Goal: Task Accomplishment & Management: Manage account settings

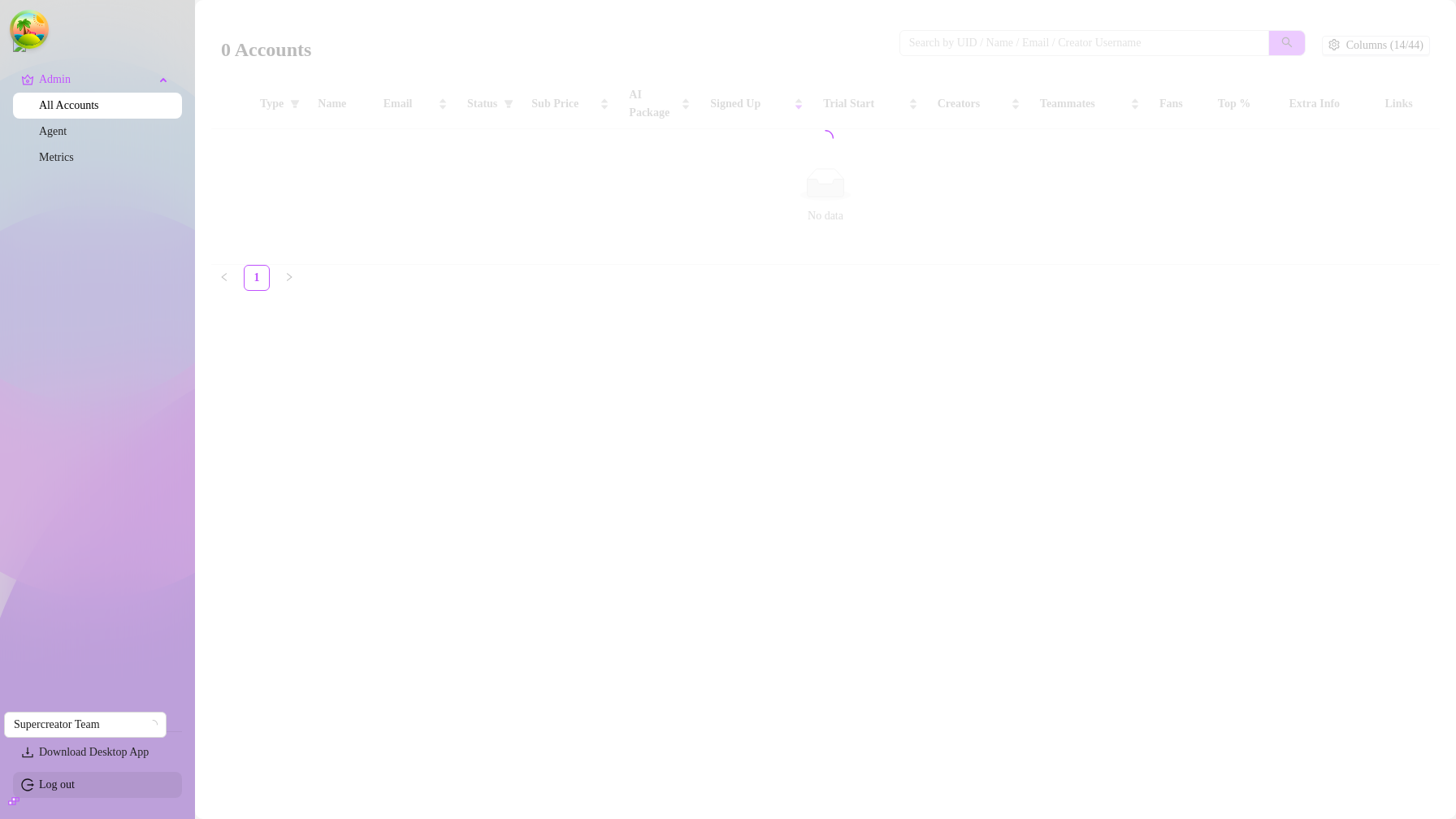
click at [64, 784] on link "Log out" at bounding box center [57, 784] width 36 height 12
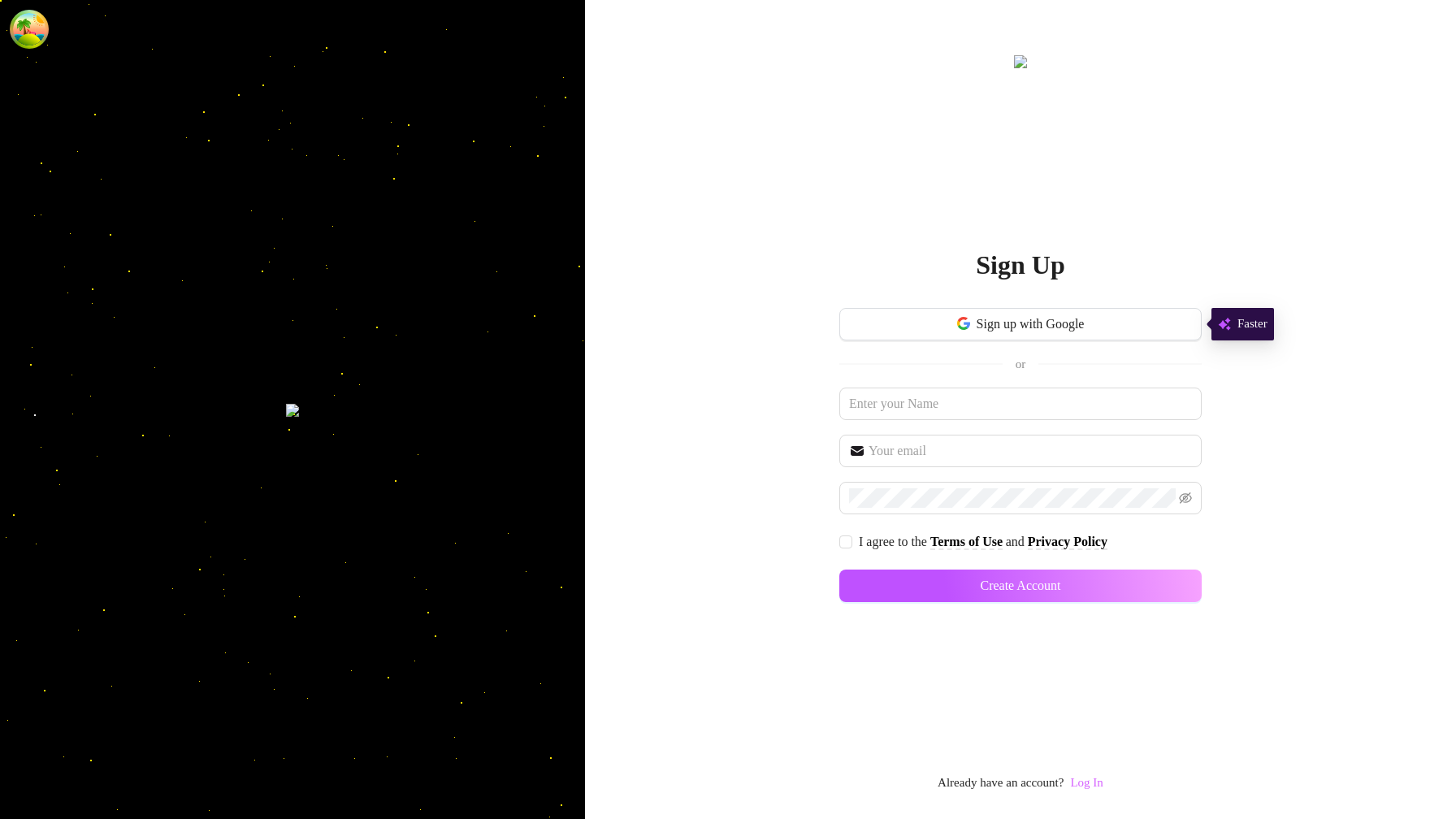
click at [1094, 782] on link "Log In" at bounding box center [1086, 782] width 33 height 13
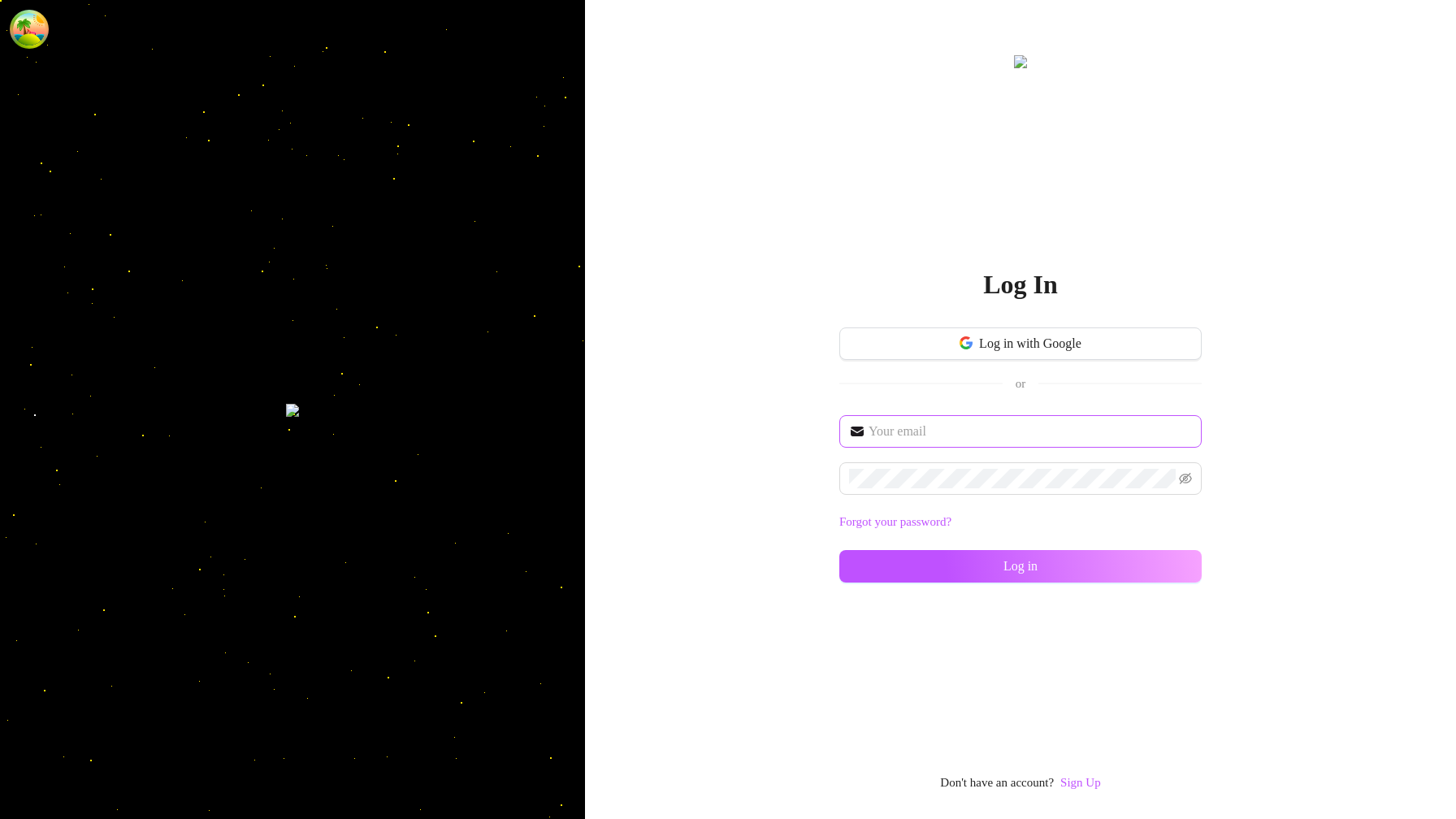
click at [979, 416] on span at bounding box center [1020, 431] width 363 height 33
click at [976, 427] on input "text" at bounding box center [1030, 431] width 323 height 20
click at [975, 427] on input "text" at bounding box center [1030, 431] width 323 height 20
click at [954, 430] on input "text" at bounding box center [1030, 431] width 323 height 20
click at [924, 431] on input "text" at bounding box center [1030, 431] width 323 height 20
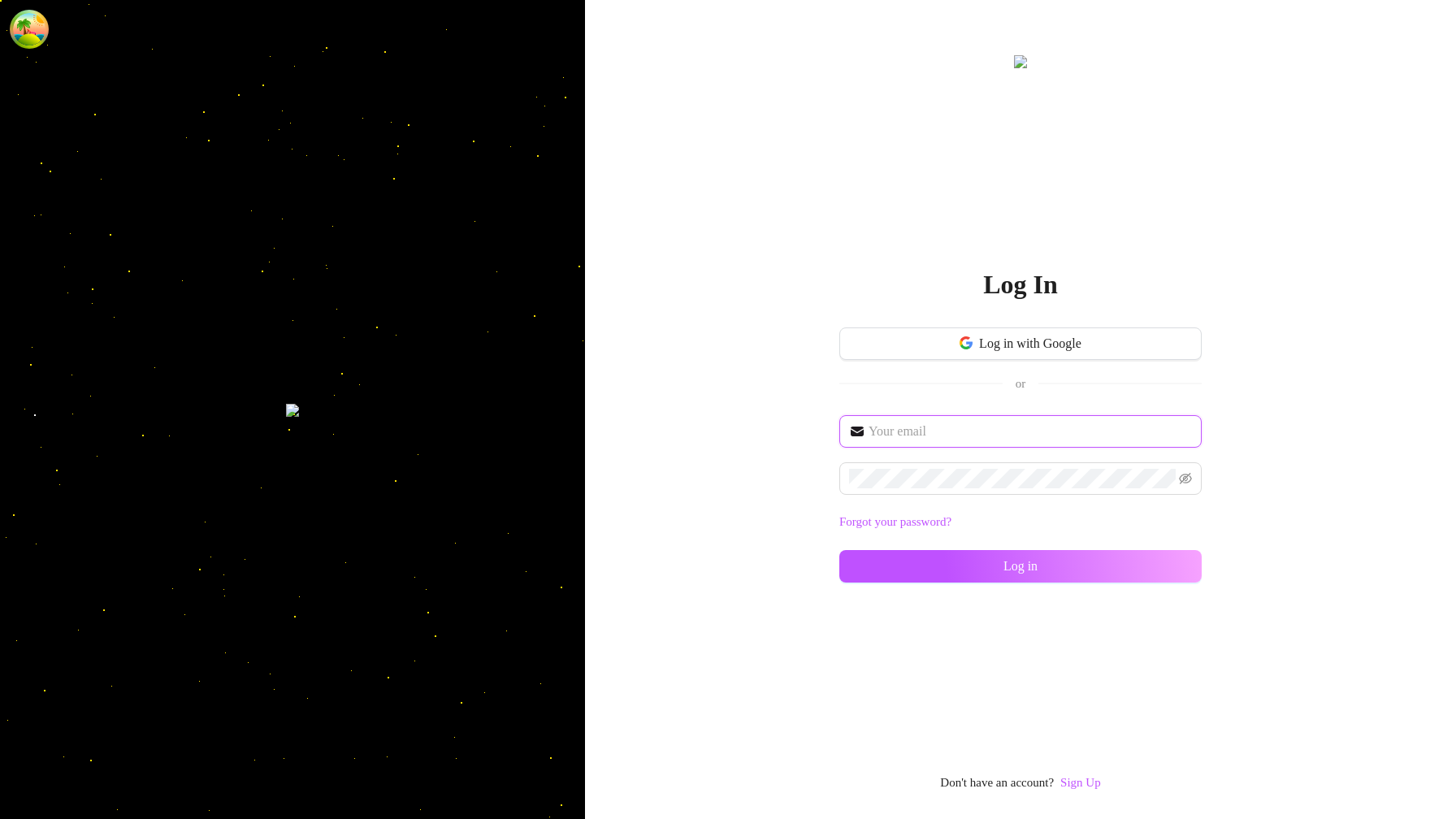
click at [922, 430] on input "text" at bounding box center [1030, 431] width 323 height 20
type input "[EMAIL_ADDRESS][DOMAIN_NAME]"
click at [839, 550] on button "Log in" at bounding box center [1020, 566] width 363 height 33
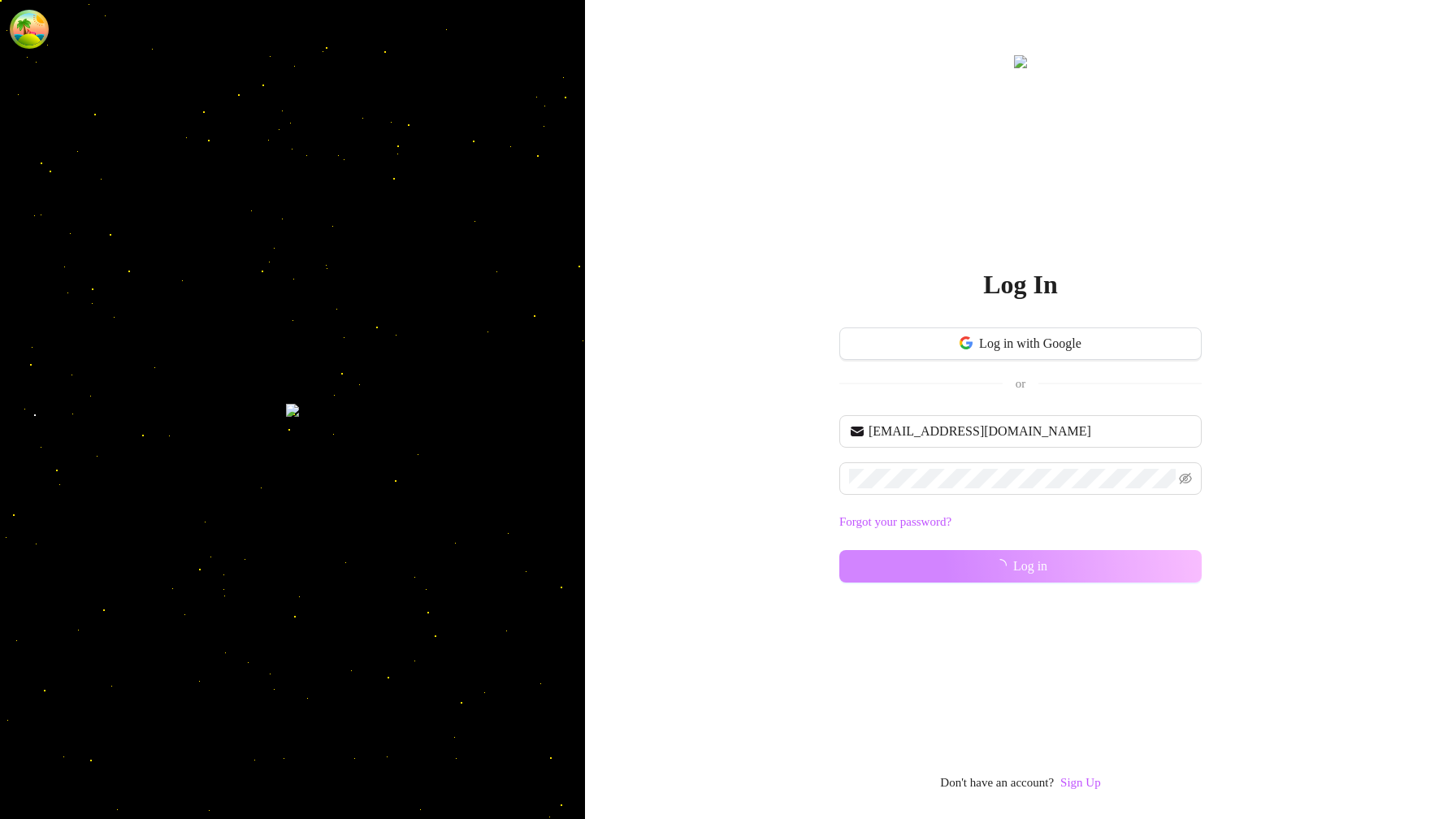
click at [1239, 507] on div "Log In Log in with Google or [EMAIL_ADDRESS][DOMAIN_NAME] Forgot your password?…" at bounding box center [1020, 409] width 871 height 819
